Goal: Task Accomplishment & Management: Manage account settings

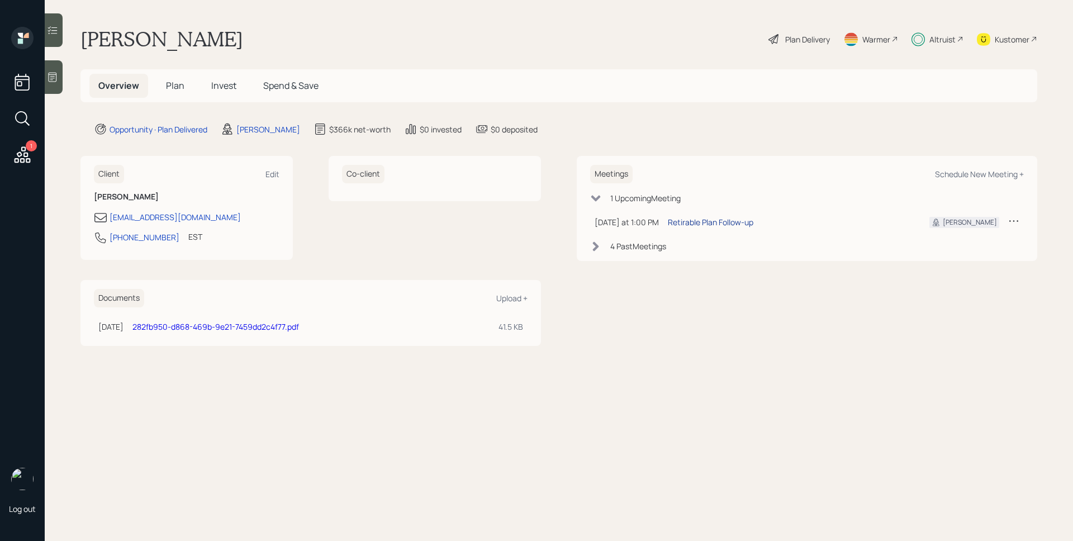
click at [713, 222] on div "Retirable Plan Follow-up" at bounding box center [711, 222] width 86 height 12
click at [23, 153] on icon at bounding box center [22, 155] width 20 height 20
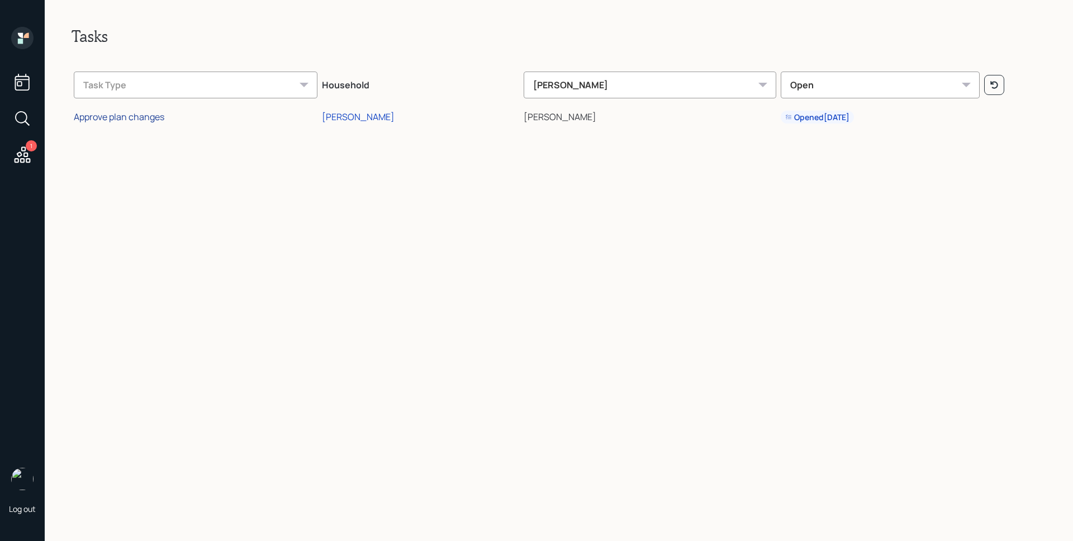
click at [150, 117] on div "Approve plan changes" at bounding box center [119, 117] width 91 height 12
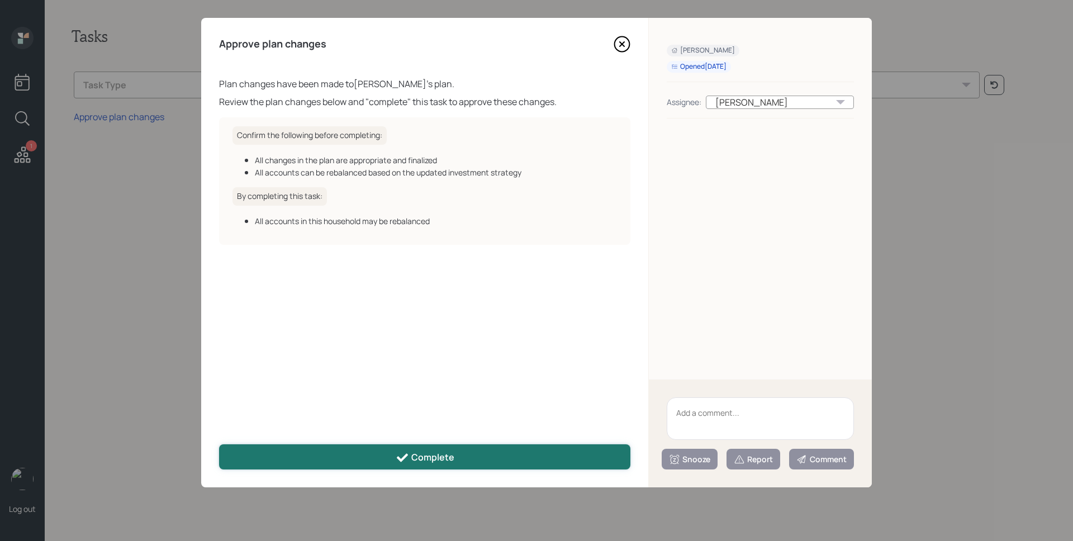
click at [378, 460] on button "Complete" at bounding box center [424, 456] width 411 height 25
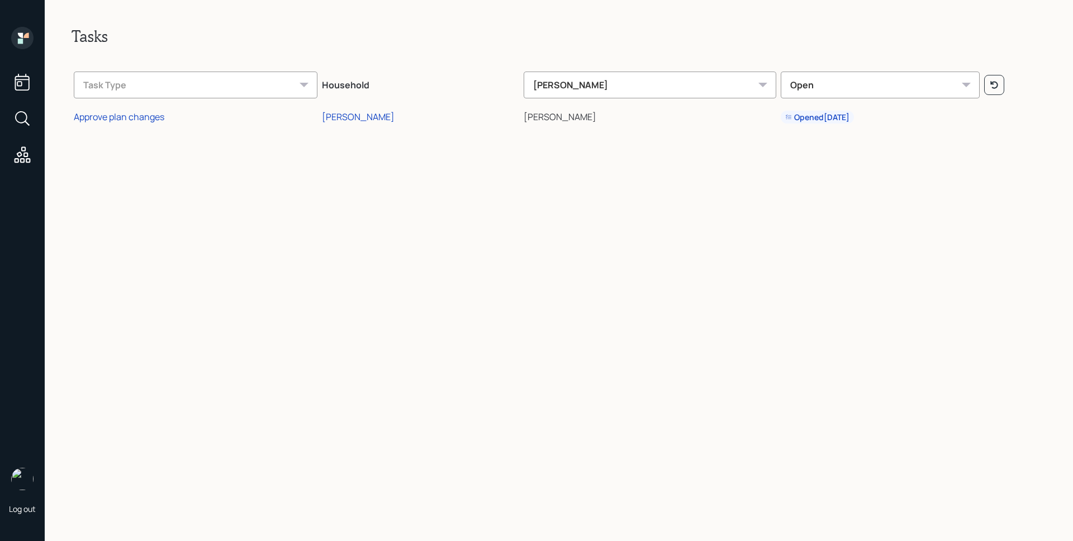
click at [28, 39] on icon at bounding box center [22, 38] width 22 height 22
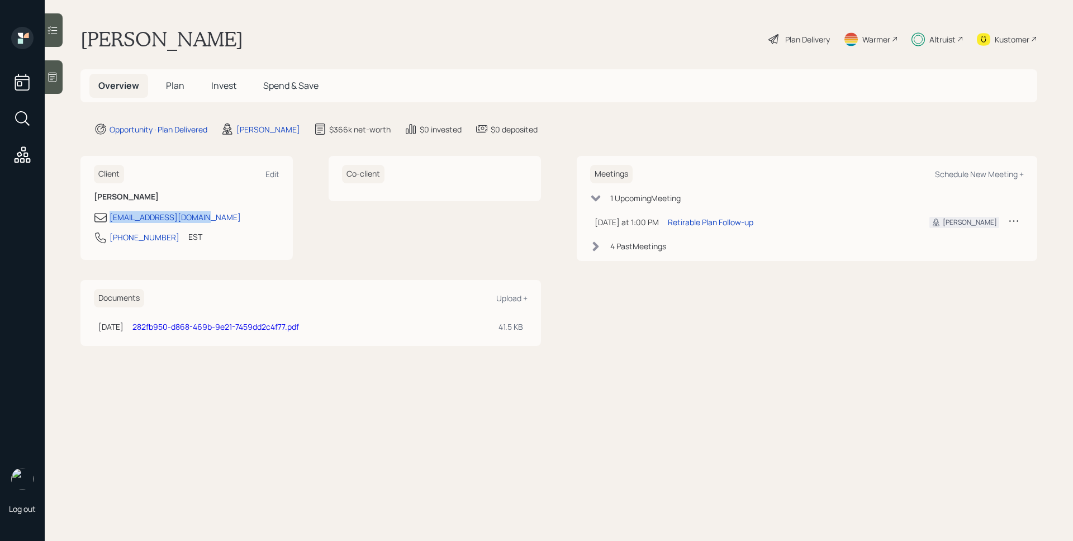
drag, startPoint x: 213, startPoint y: 222, endPoint x: 107, endPoint y: 222, distance: 106.2
click at [107, 222] on div "[EMAIL_ADDRESS][DOMAIN_NAME]" at bounding box center [187, 217] width 186 height 13
copy div "[EMAIL_ADDRESS][DOMAIN_NAME]"
click at [234, 87] on span "Invest" at bounding box center [223, 85] width 25 height 12
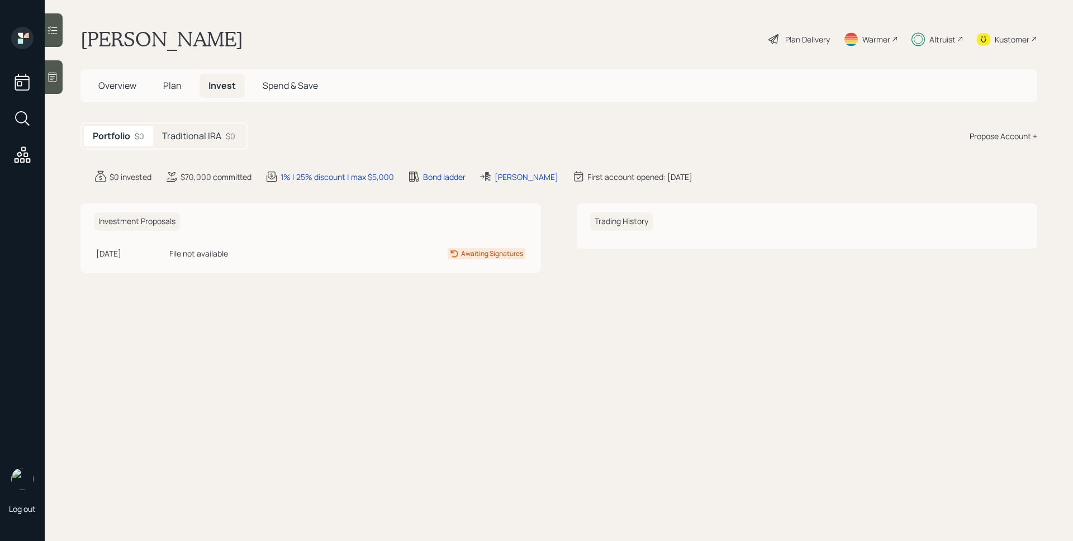
click at [230, 136] on div "$0" at bounding box center [231, 136] width 10 height 12
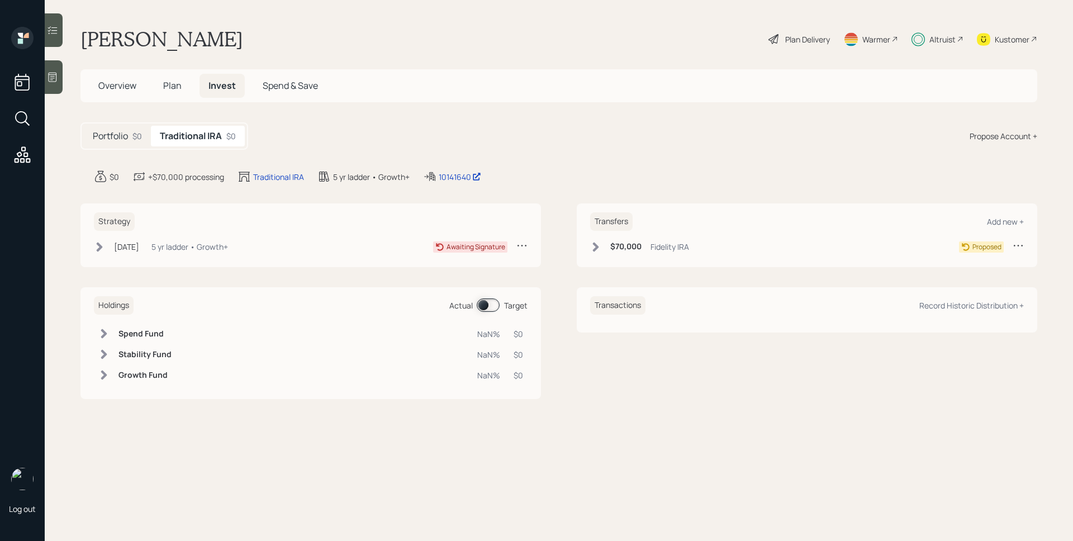
click at [226, 244] on div "5 yr ladder • Growth+" at bounding box center [189, 247] width 77 height 12
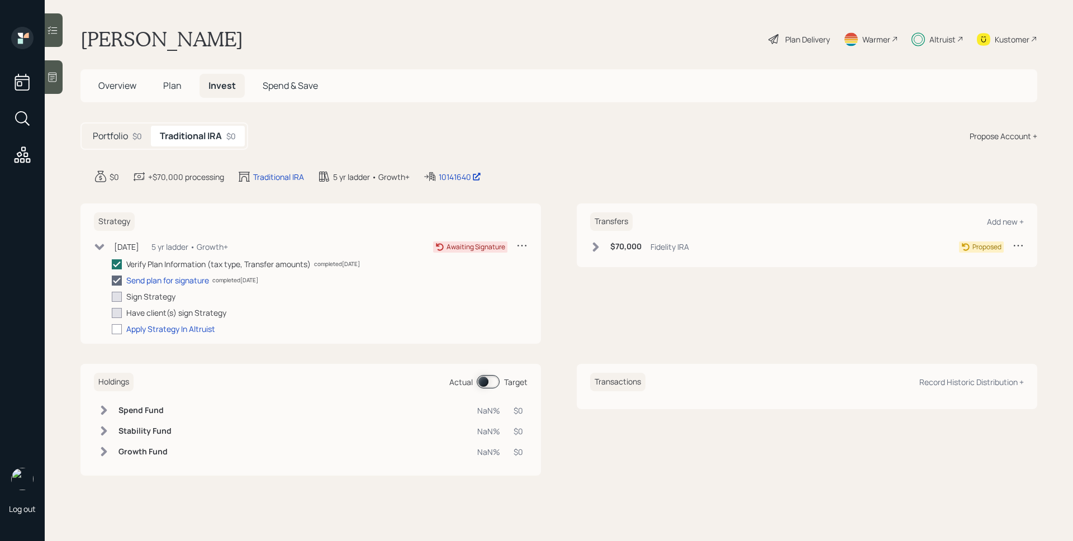
click at [226, 244] on div "5 yr ladder • Growth+" at bounding box center [189, 247] width 77 height 12
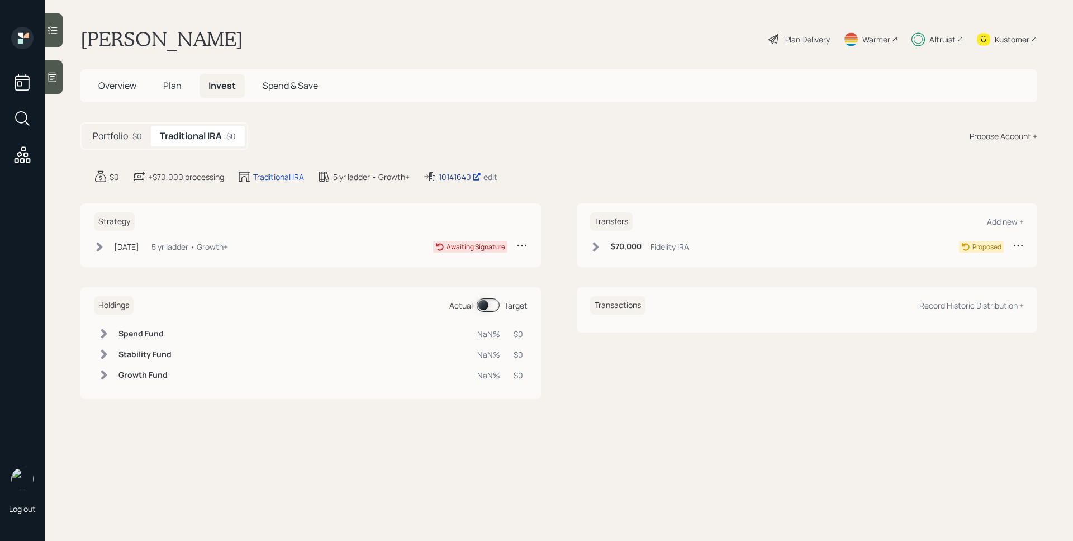
click at [462, 176] on div "10141640" at bounding box center [460, 177] width 42 height 12
drag, startPoint x: 438, startPoint y: 175, endPoint x: 471, endPoint y: 181, distance: 33.4
click at [471, 181] on div "10141640 edit" at bounding box center [460, 176] width 74 height 13
copy div "10141640"
click at [191, 84] on div "Overview Plan Invest Spend & Save" at bounding box center [208, 86] width 238 height 24
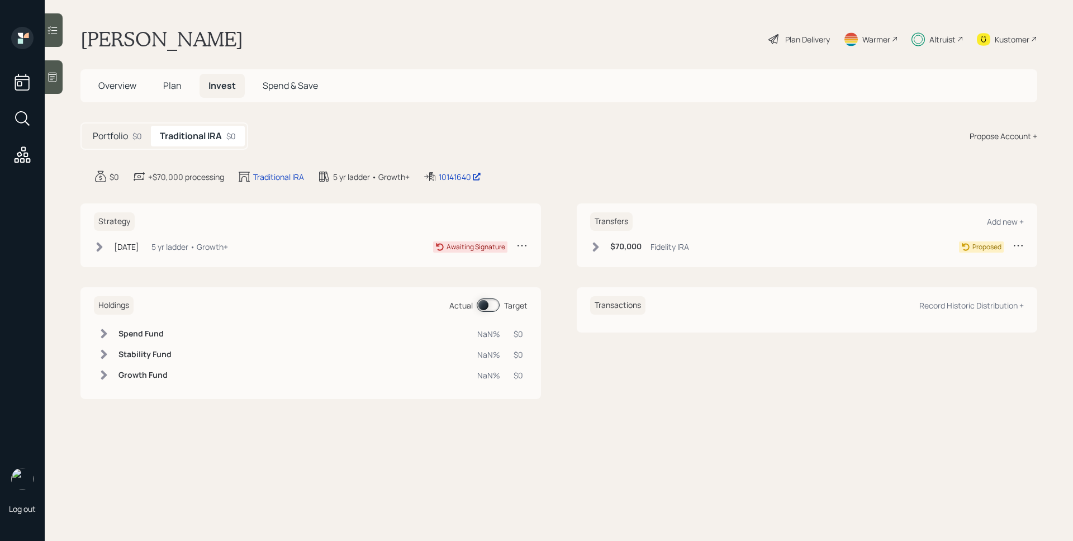
click at [183, 83] on h5 "Plan" at bounding box center [172, 86] width 36 height 24
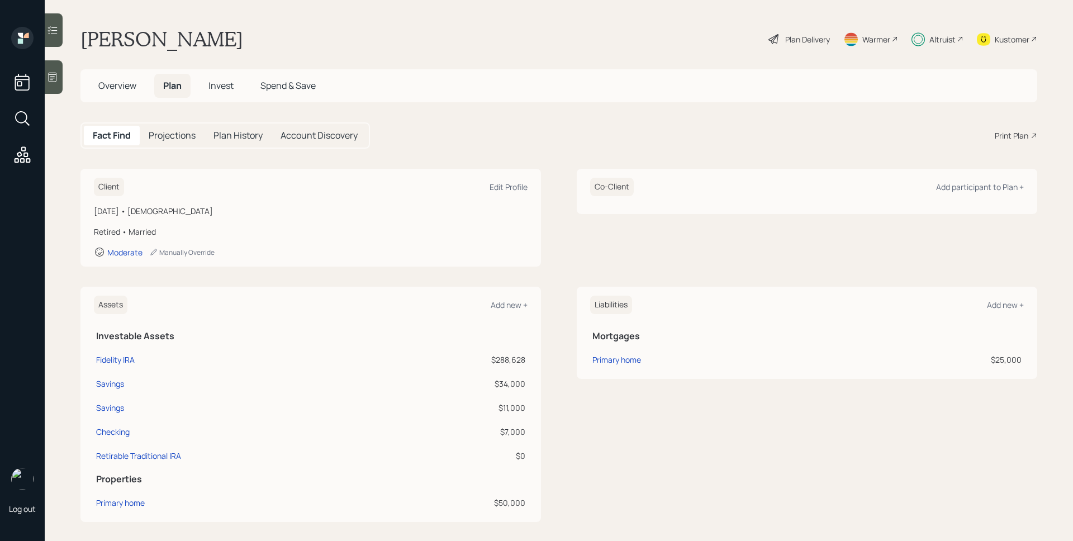
click at [997, 44] on div "Kustomer" at bounding box center [1012, 40] width 35 height 12
click at [227, 87] on span "Invest" at bounding box center [220, 85] width 25 height 12
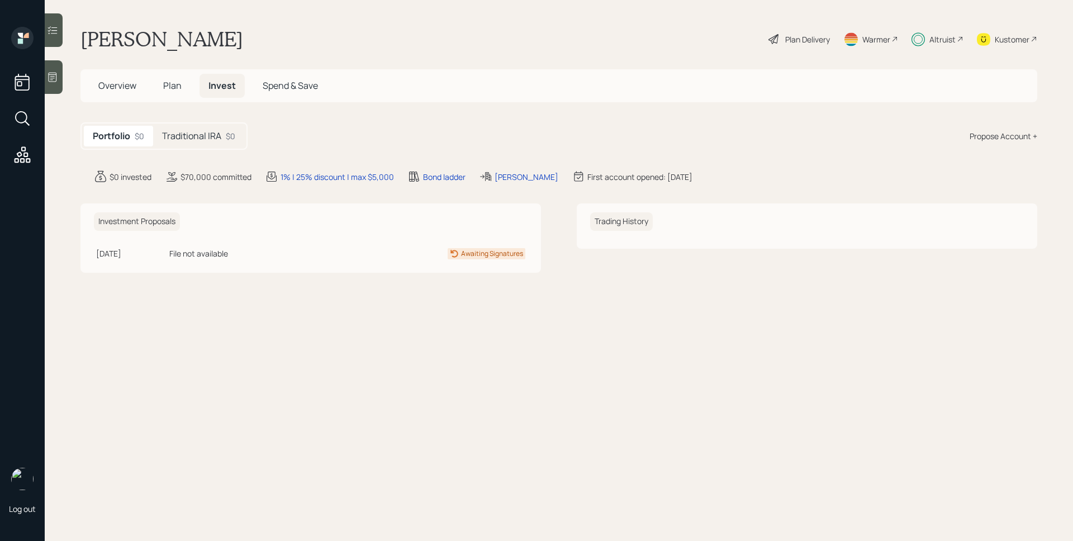
click at [186, 133] on h5 "Traditional IRA" at bounding box center [191, 136] width 59 height 11
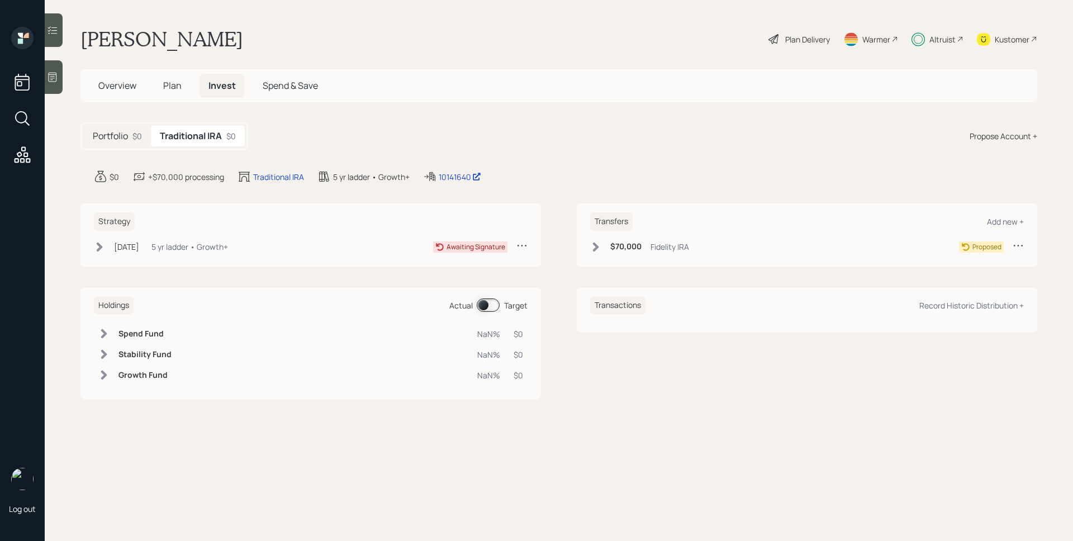
click at [612, 248] on h6 "$70,000" at bounding box center [625, 247] width 31 height 10
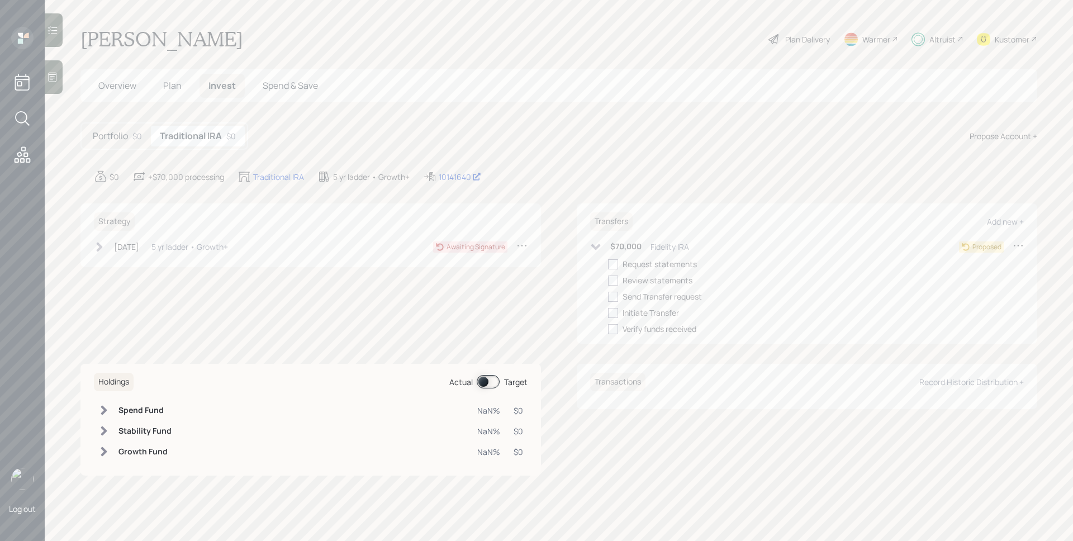
click at [228, 245] on div "5 yr ladder • Growth+" at bounding box center [189, 247] width 77 height 12
click at [183, 278] on div "Send plan for signature" at bounding box center [167, 280] width 83 height 12
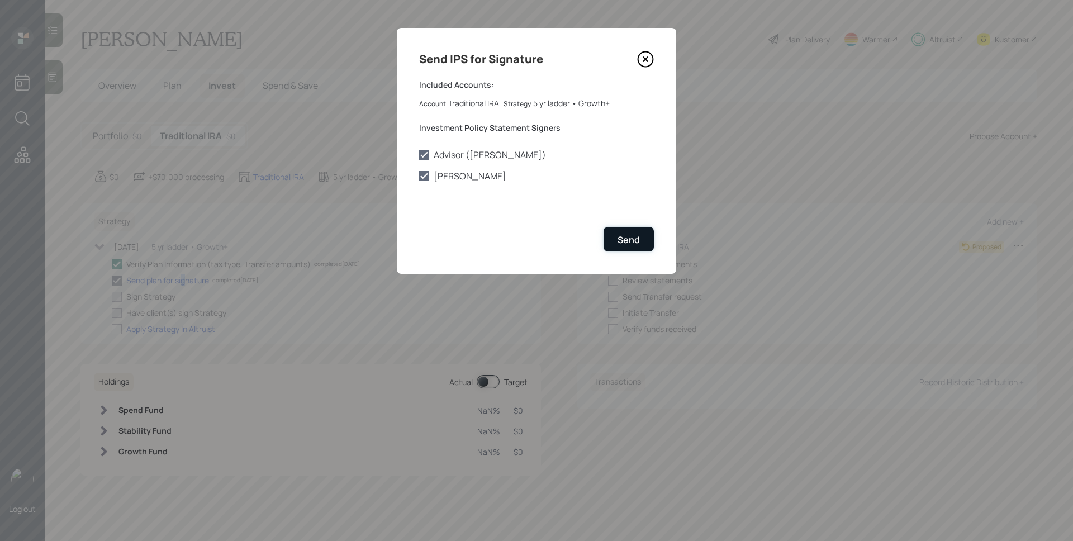
click at [635, 232] on button "Send" at bounding box center [629, 239] width 50 height 24
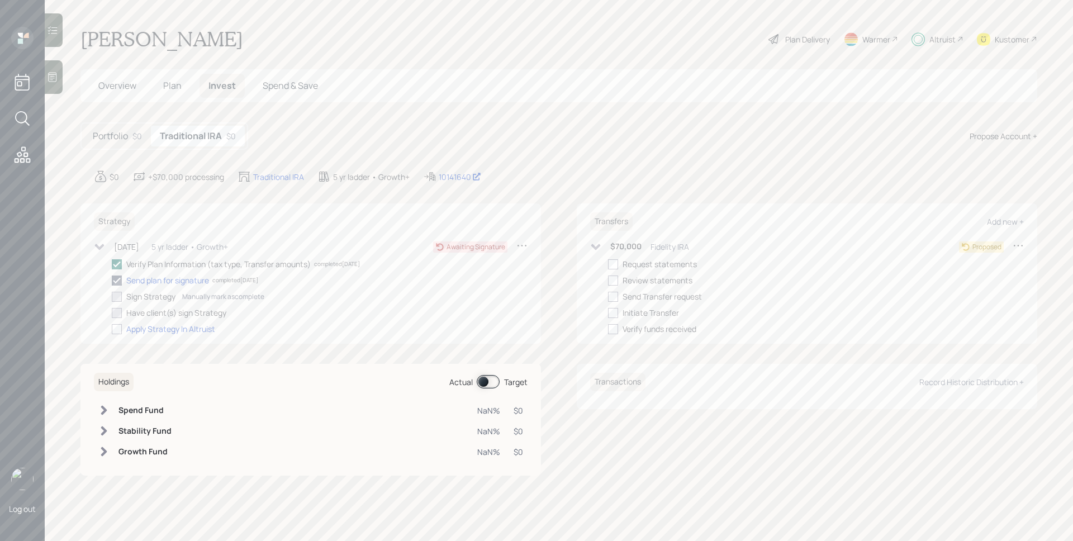
click at [218, 295] on div "Manually mark as complete" at bounding box center [223, 297] width 82 height 10
checkbox input "true"
click at [566, 112] on main "[PERSON_NAME] Plan Delivery Warmer Altruist Kustomer Overview Plan Invest Spend…" at bounding box center [559, 270] width 1028 height 541
click at [612, 265] on div at bounding box center [613, 264] width 10 height 10
click at [608, 264] on input "checkbox" at bounding box center [607, 264] width 1 height 1
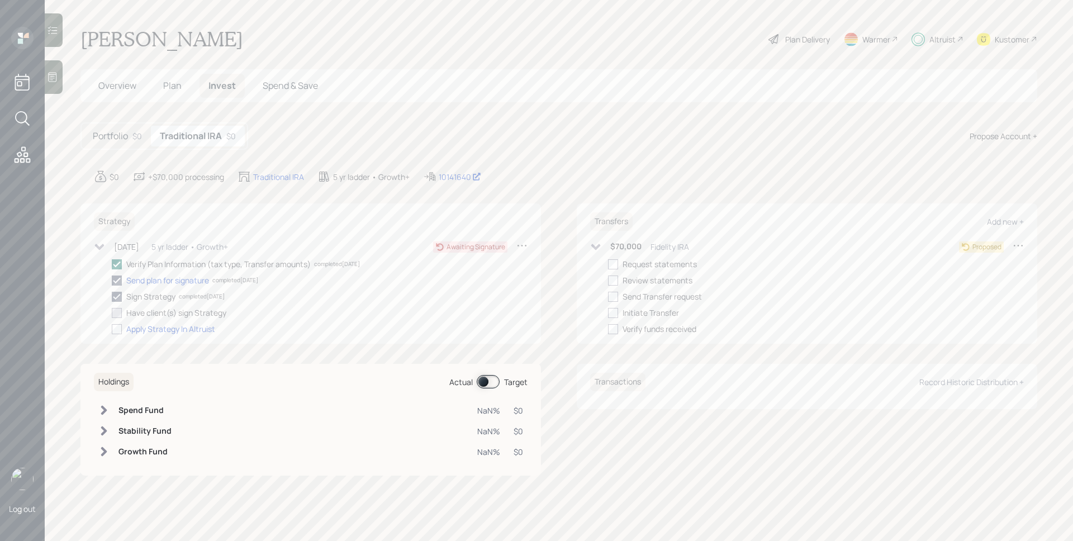
checkbox input "true"
click at [595, 164] on main "[PERSON_NAME] Plan Delivery Warmer Altruist Kustomer Overview Plan Invest Spend…" at bounding box center [559, 270] width 1028 height 541
click at [276, 313] on div "Manually mark as complete" at bounding box center [274, 313] width 82 height 10
checkbox input "true"
click at [112, 327] on div at bounding box center [117, 329] width 10 height 10
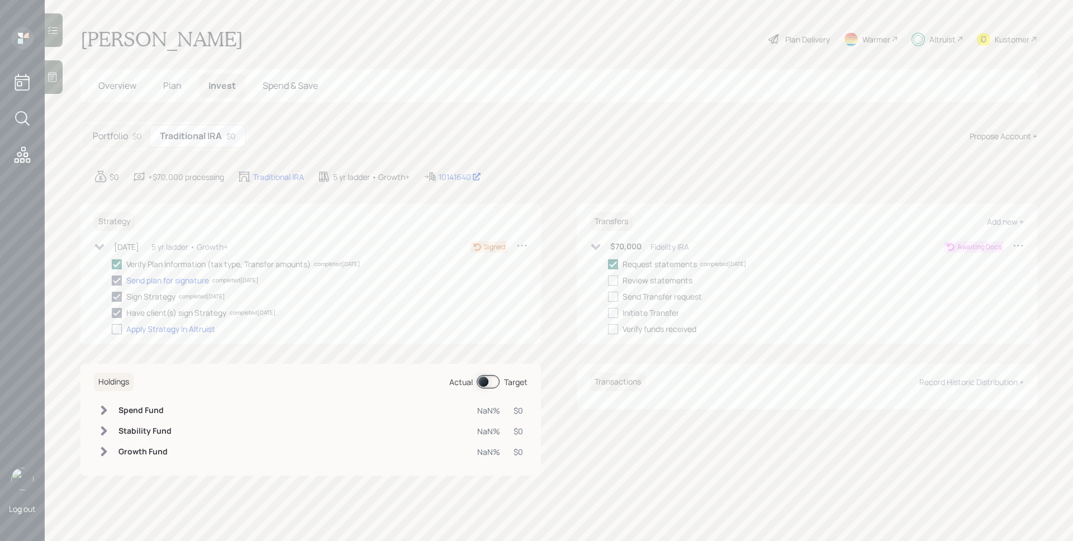
click at [112, 329] on input "checkbox" at bounding box center [111, 329] width 1 height 1
checkbox input "true"
click at [126, 88] on span "Overview" at bounding box center [117, 85] width 38 height 12
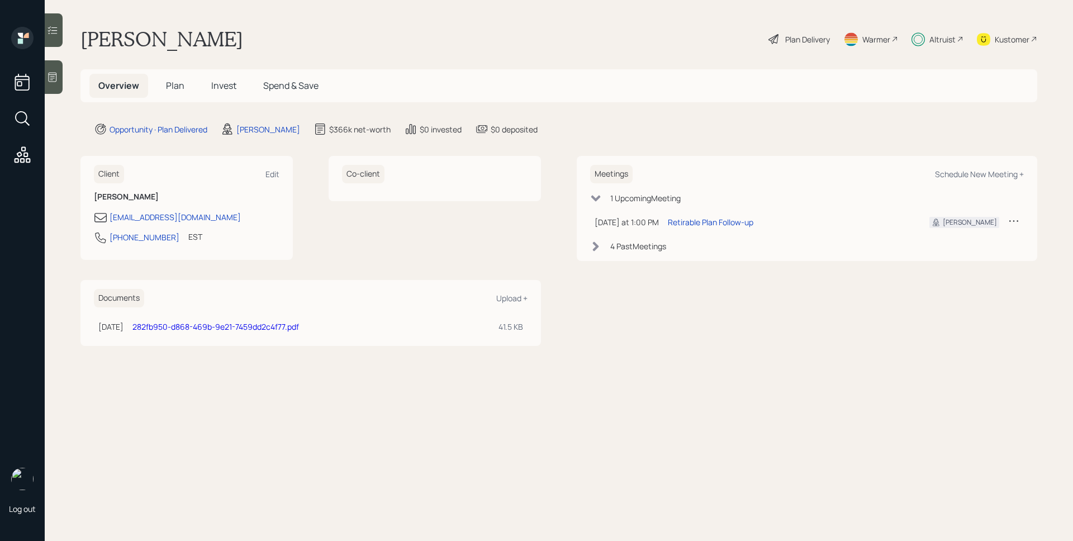
click at [723, 143] on main "[PERSON_NAME] Plan Delivery Warmer Altruist Kustomer Overview Plan Invest Spend…" at bounding box center [559, 270] width 1028 height 541
